Goal: Information Seeking & Learning: Learn about a topic

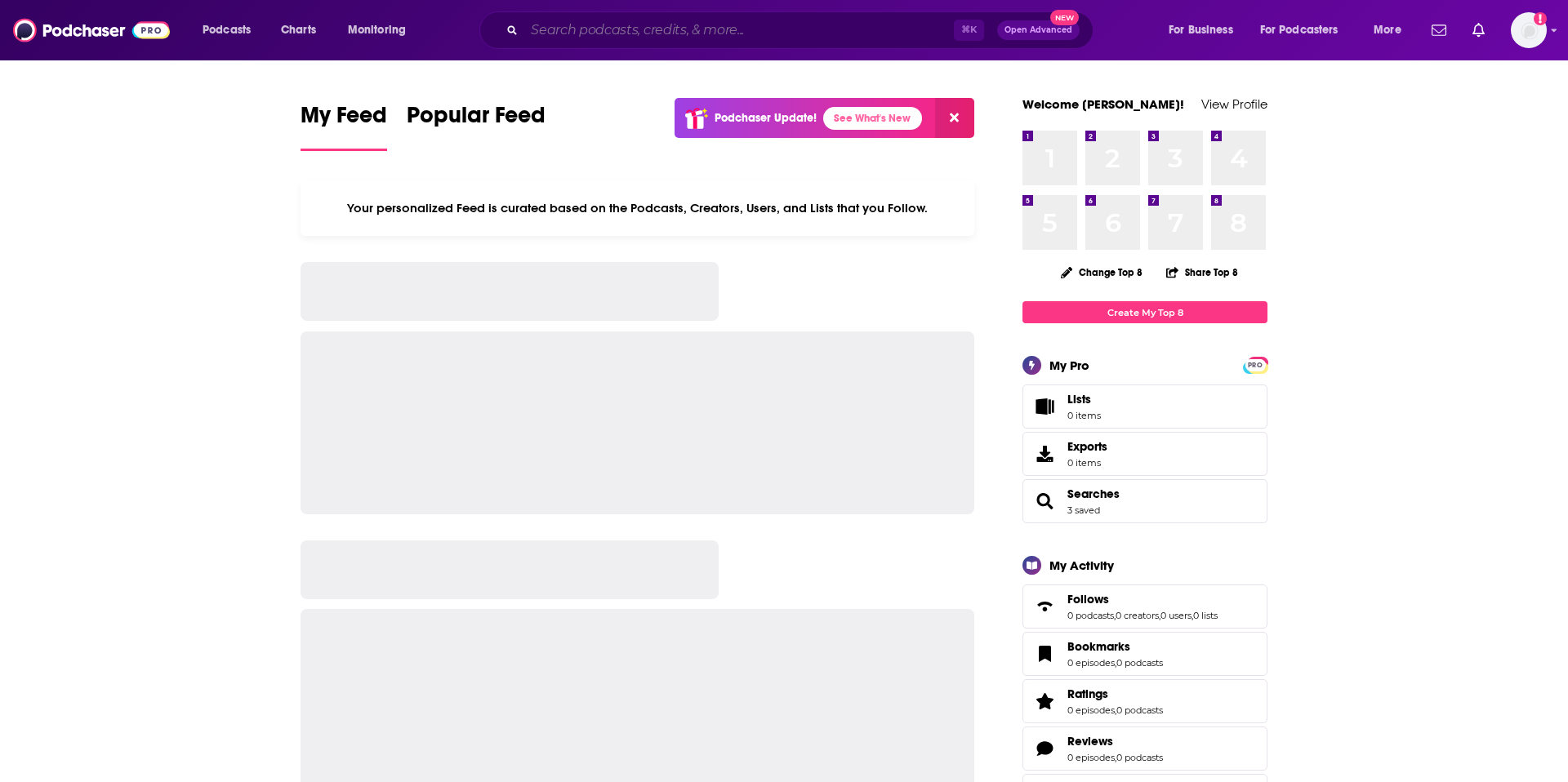
click at [710, 36] on input "Search podcasts, credits, & more..." at bounding box center [739, 30] width 430 height 26
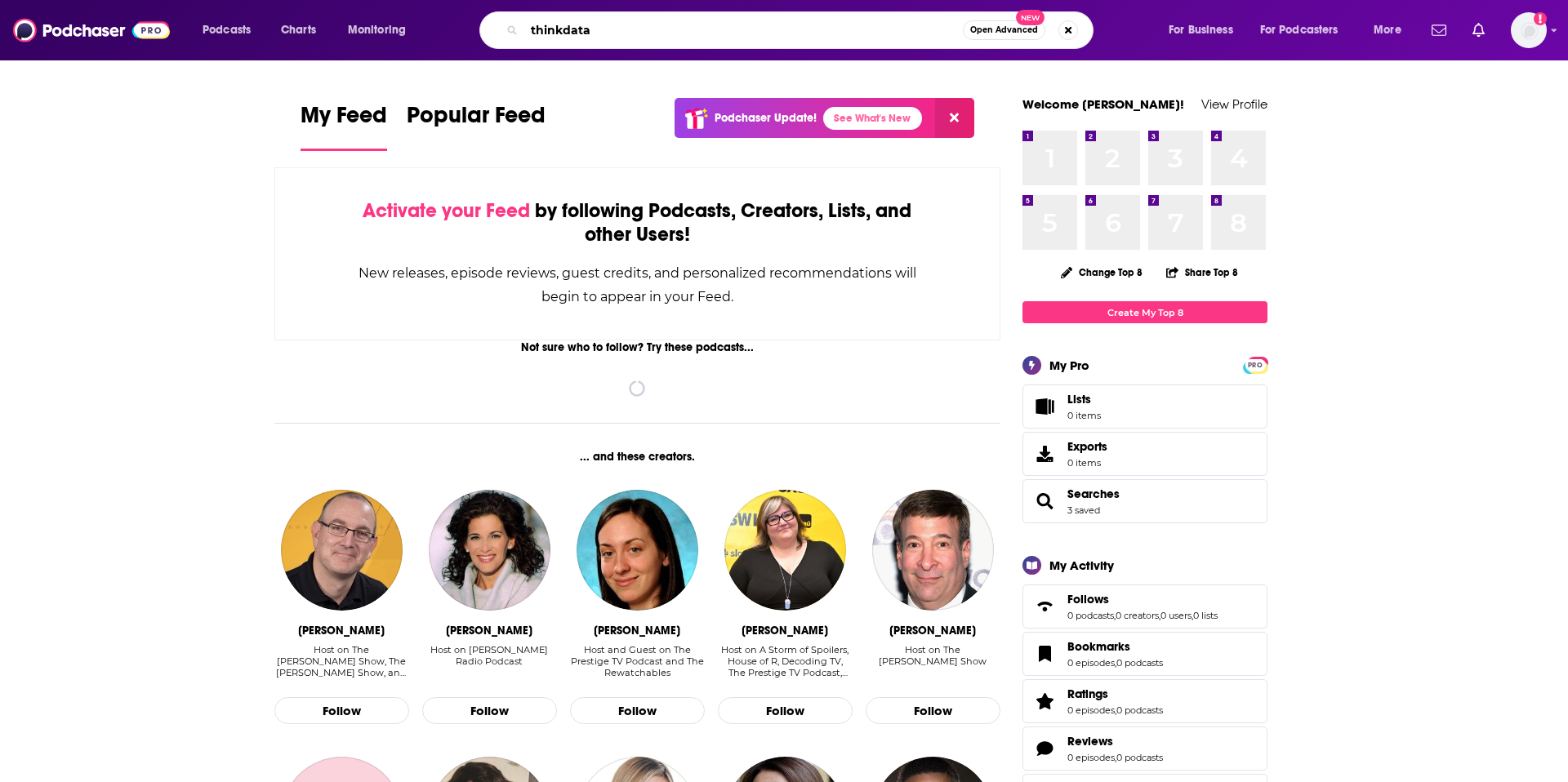
type input "thinkdata"
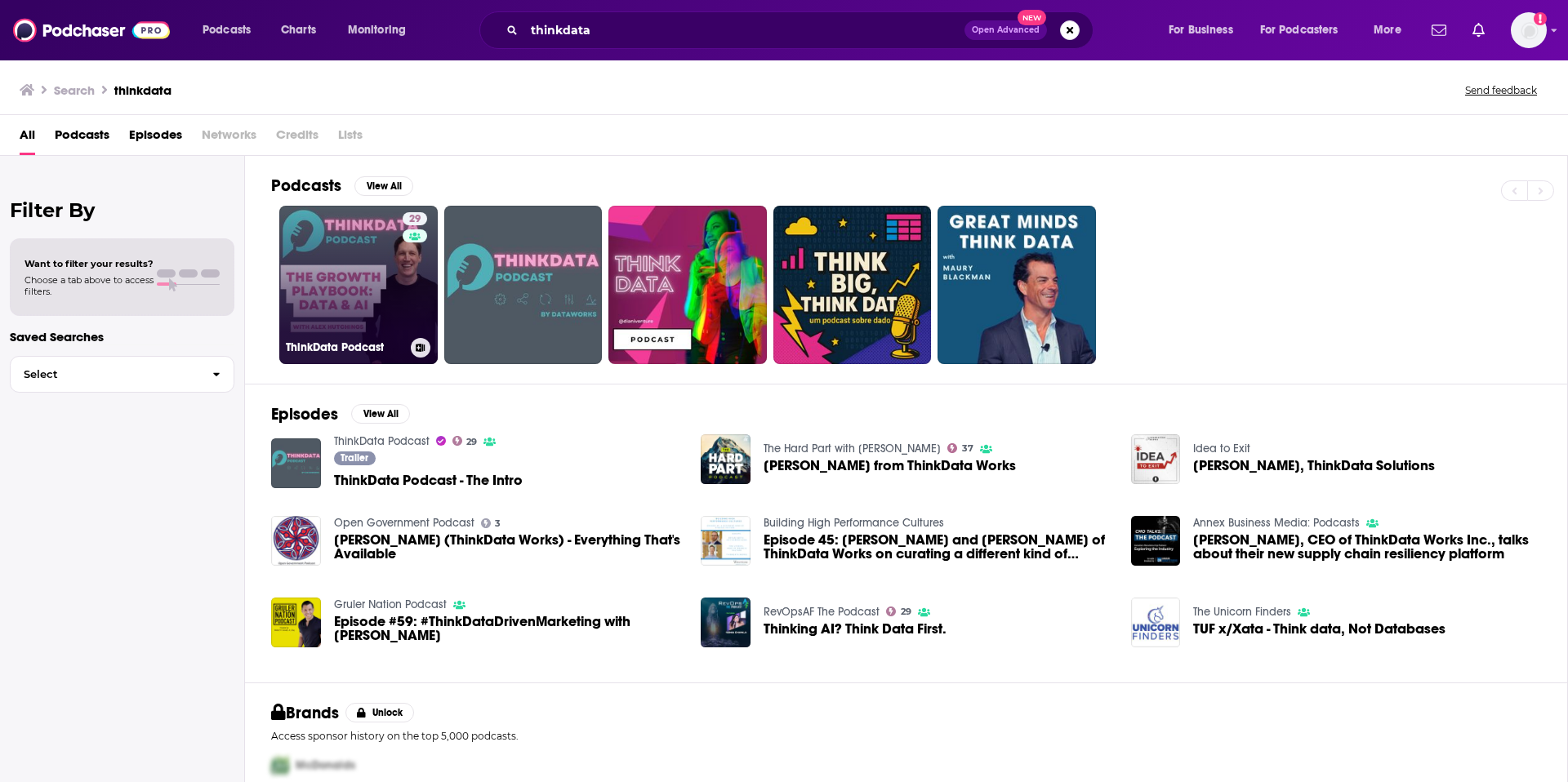
click at [368, 285] on link "29 ThinkData Podcast" at bounding box center [359, 285] width 159 height 159
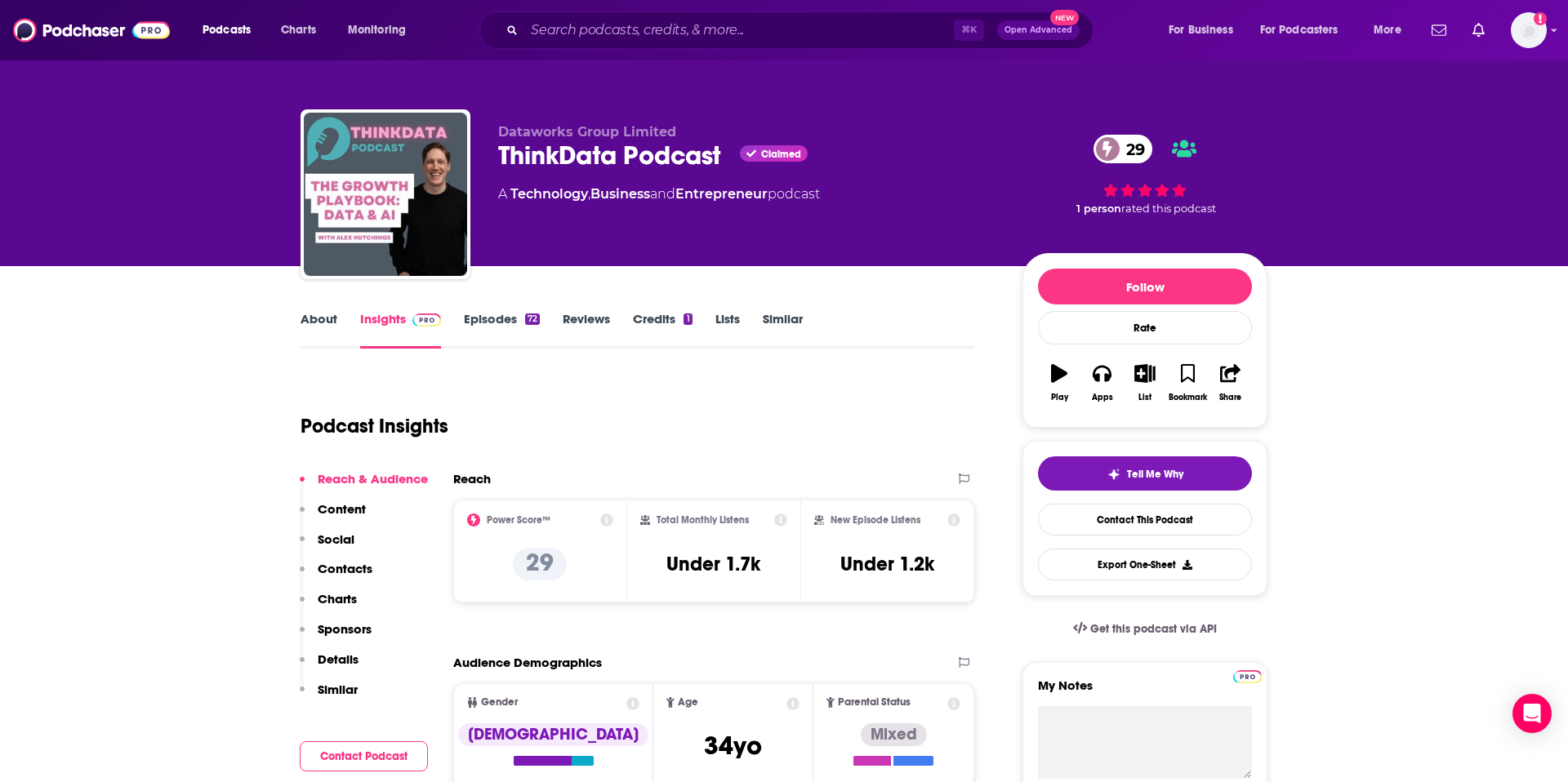
click at [316, 325] on link "About" at bounding box center [319, 330] width 37 height 38
